Goal: Information Seeking & Learning: Learn about a topic

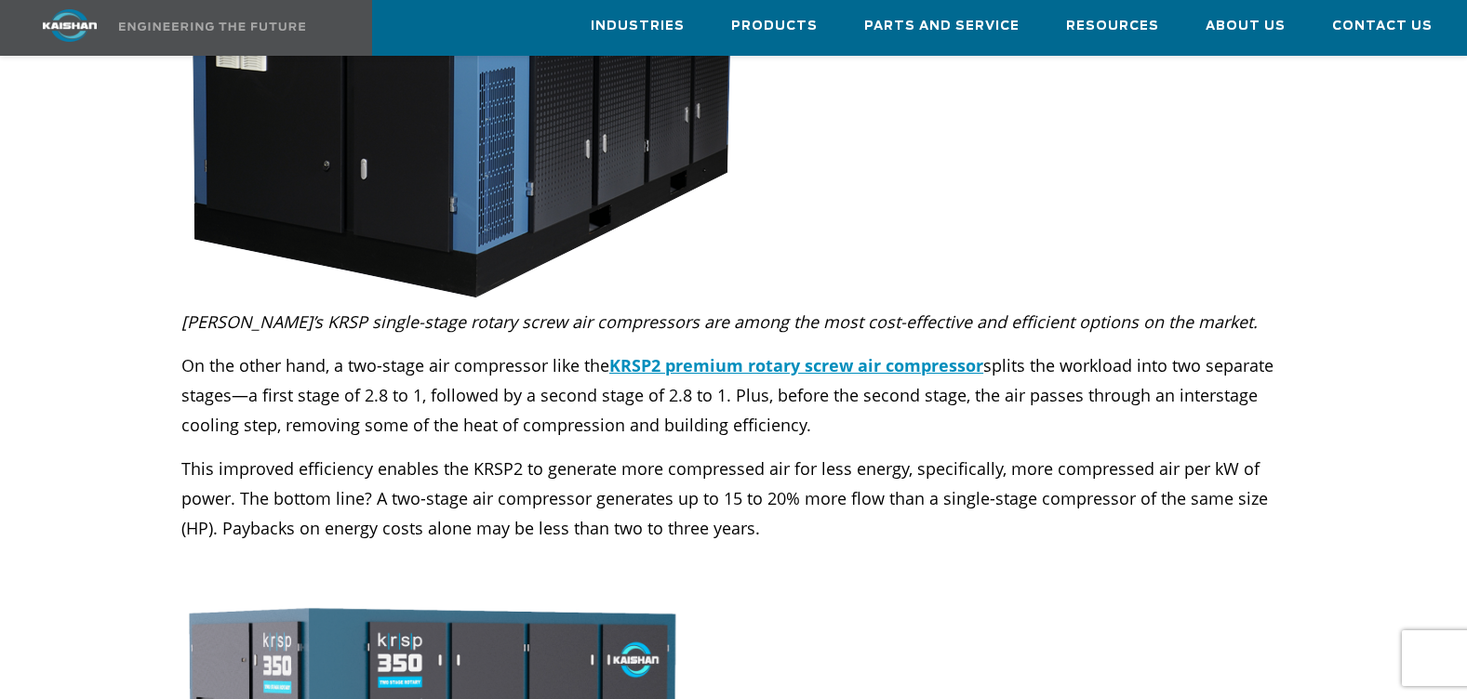
scroll to position [2232, 0]
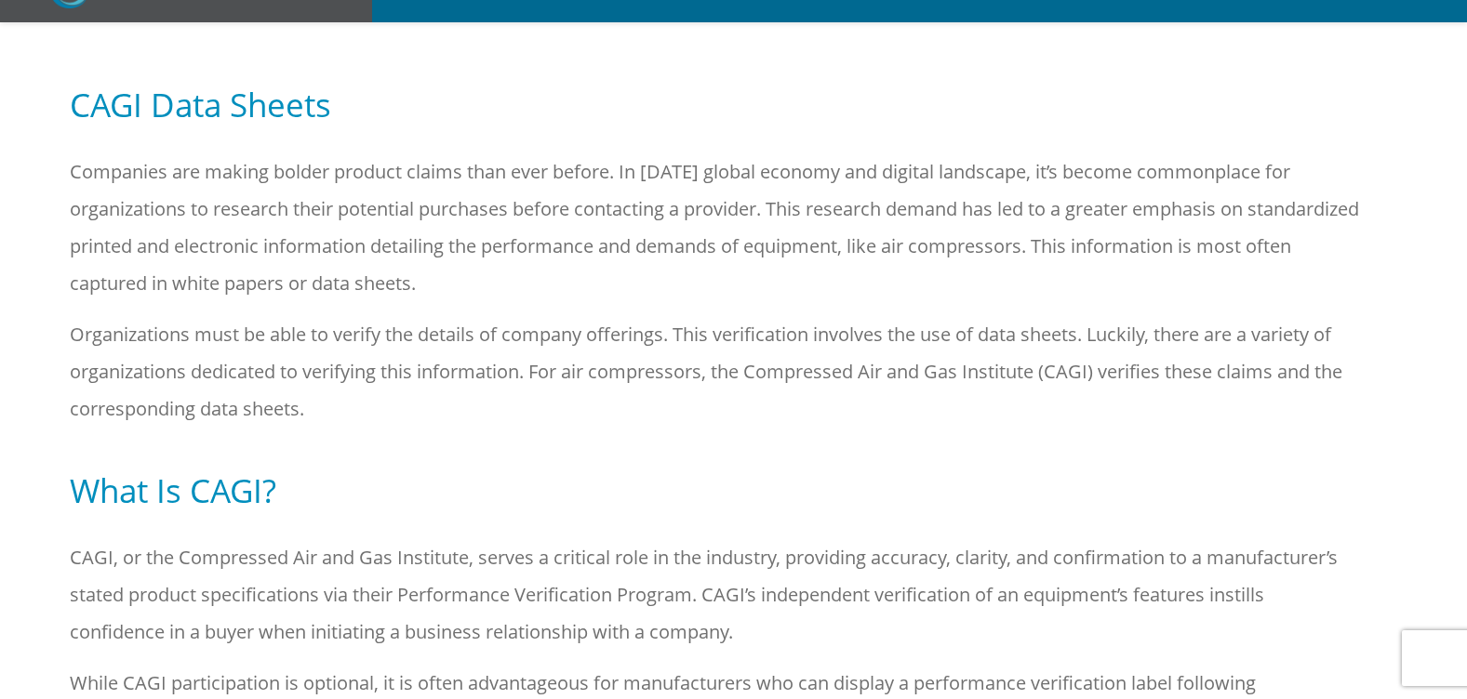
scroll to position [279, 0]
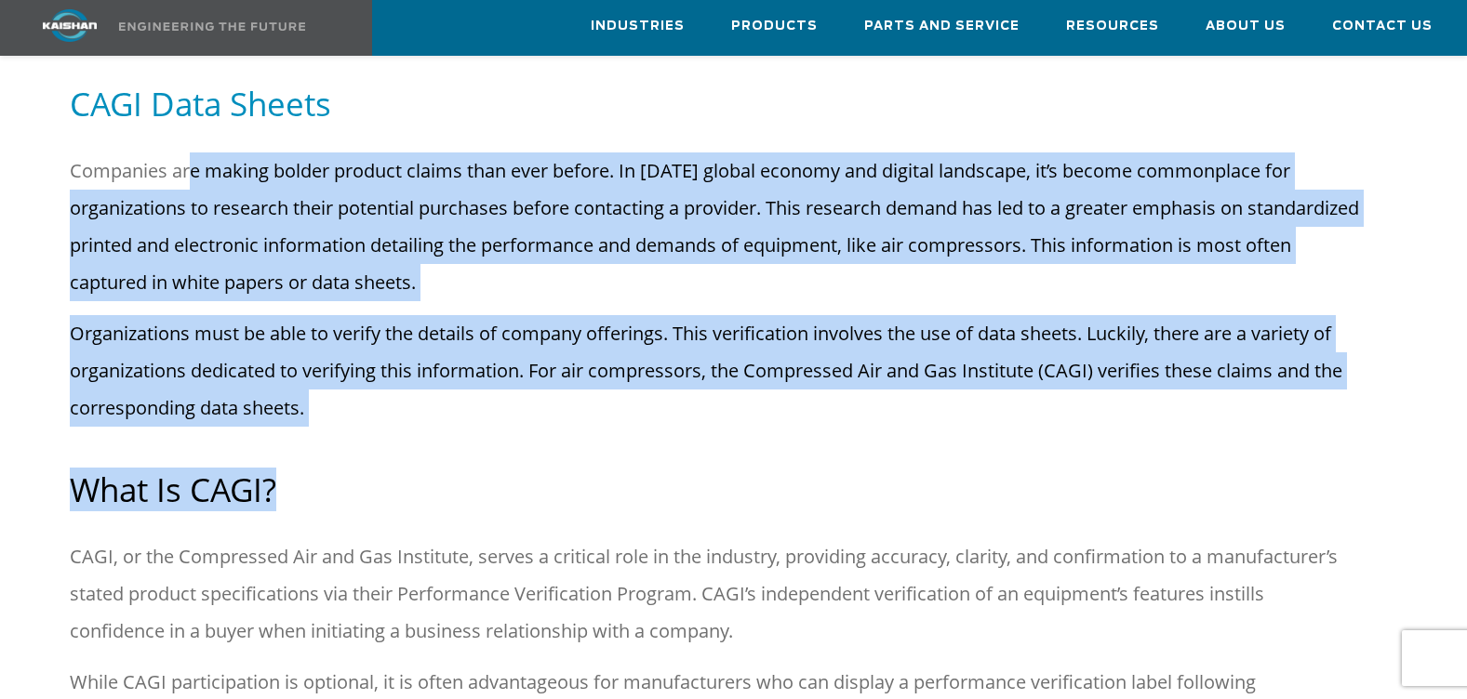
drag, startPoint x: 230, startPoint y: 135, endPoint x: 740, endPoint y: 453, distance: 601.5
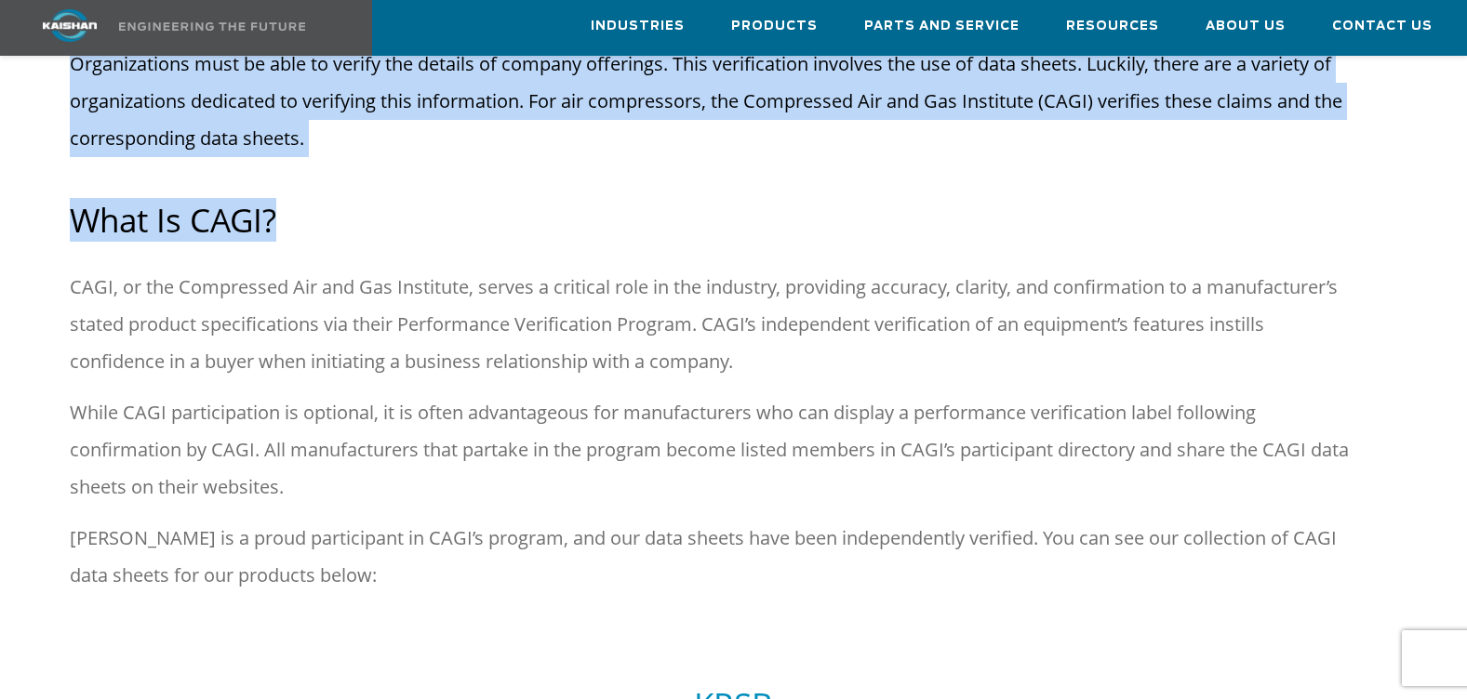
scroll to position [558, 0]
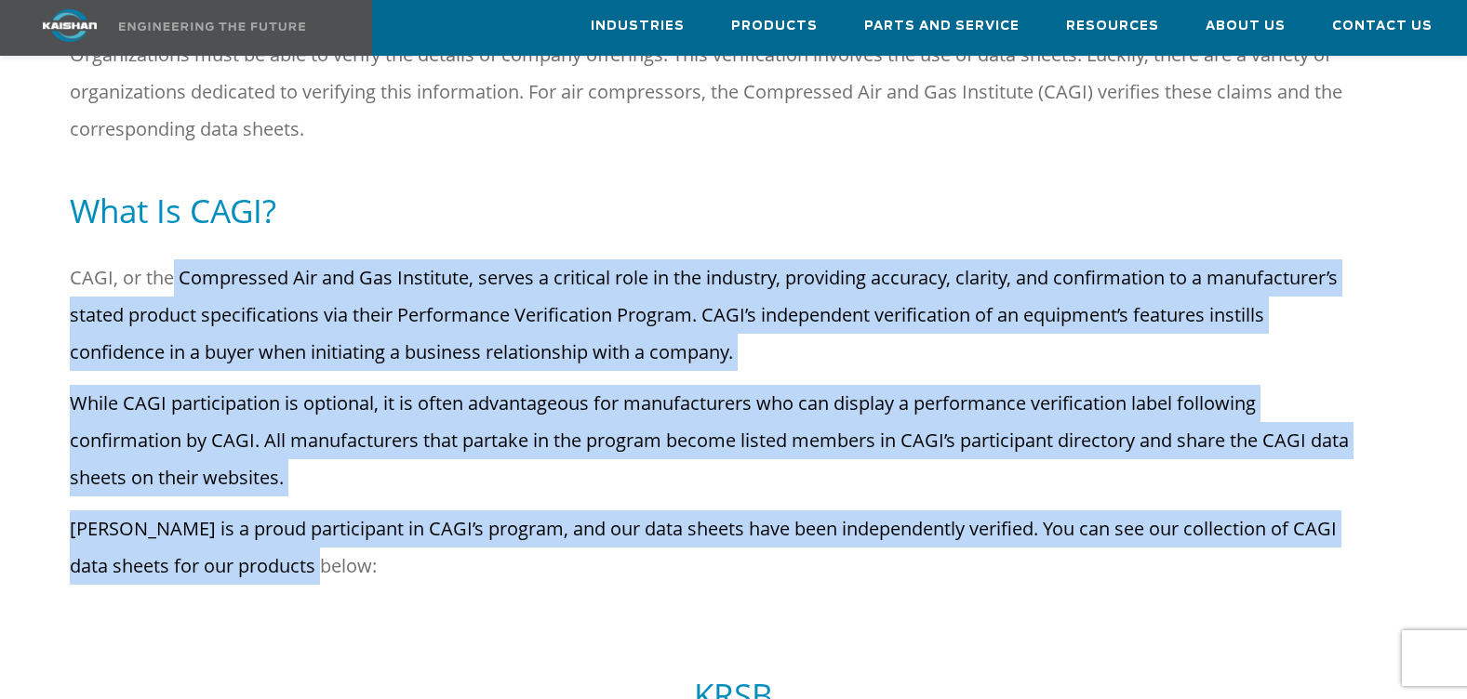
drag, startPoint x: 169, startPoint y: 259, endPoint x: 958, endPoint y: 528, distance: 833.2
click at [958, 528] on div "CAGI, or the Compressed Air and Gas Institute, serves a critical role in the in…" at bounding box center [717, 428] width 1294 height 339
click at [958, 528] on p "Kaishan is a proud participant in CAGI’s program, and our data sheets have been…" at bounding box center [717, 548] width 1294 height 74
